Goal: Information Seeking & Learning: Check status

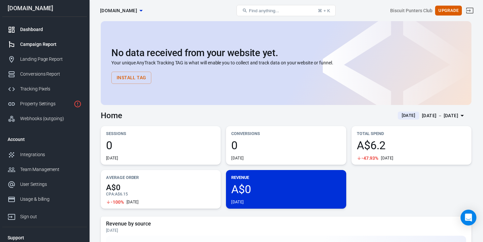
click at [36, 43] on div "Campaign Report" at bounding box center [50, 44] width 61 height 7
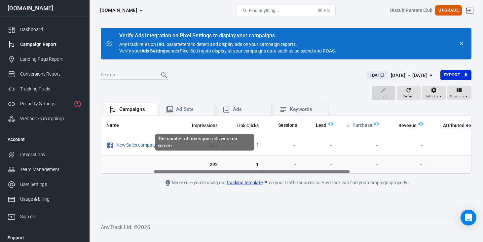
scroll to position [0, 96]
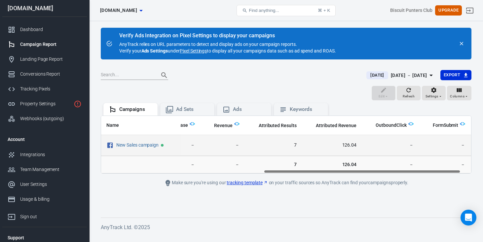
scroll to position [0, 325]
